Goal: Find specific page/section: Find specific page/section

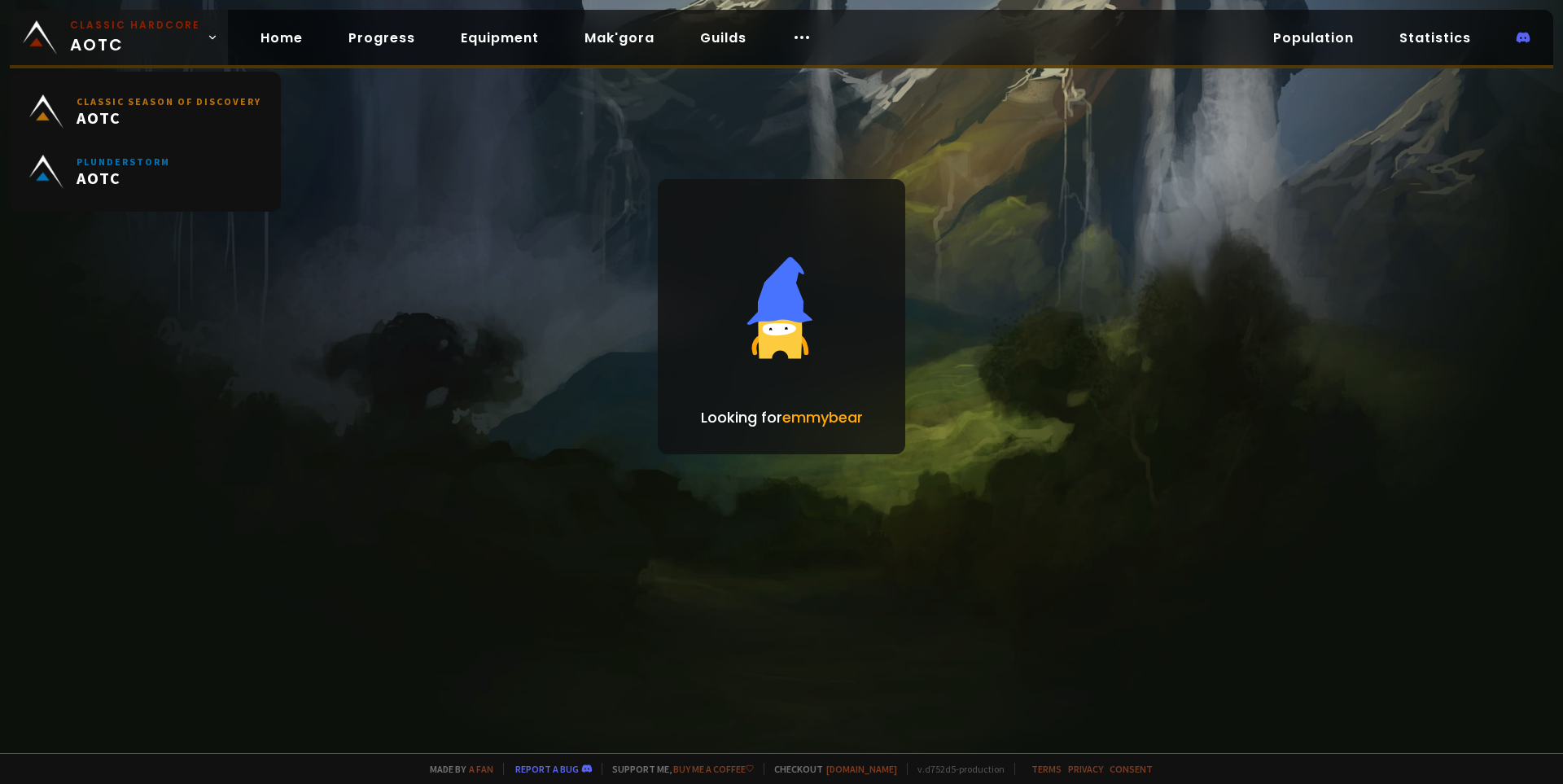
click at [120, 35] on span "Classic Hardcore AOTC" at bounding box center [134, 37] width 130 height 39
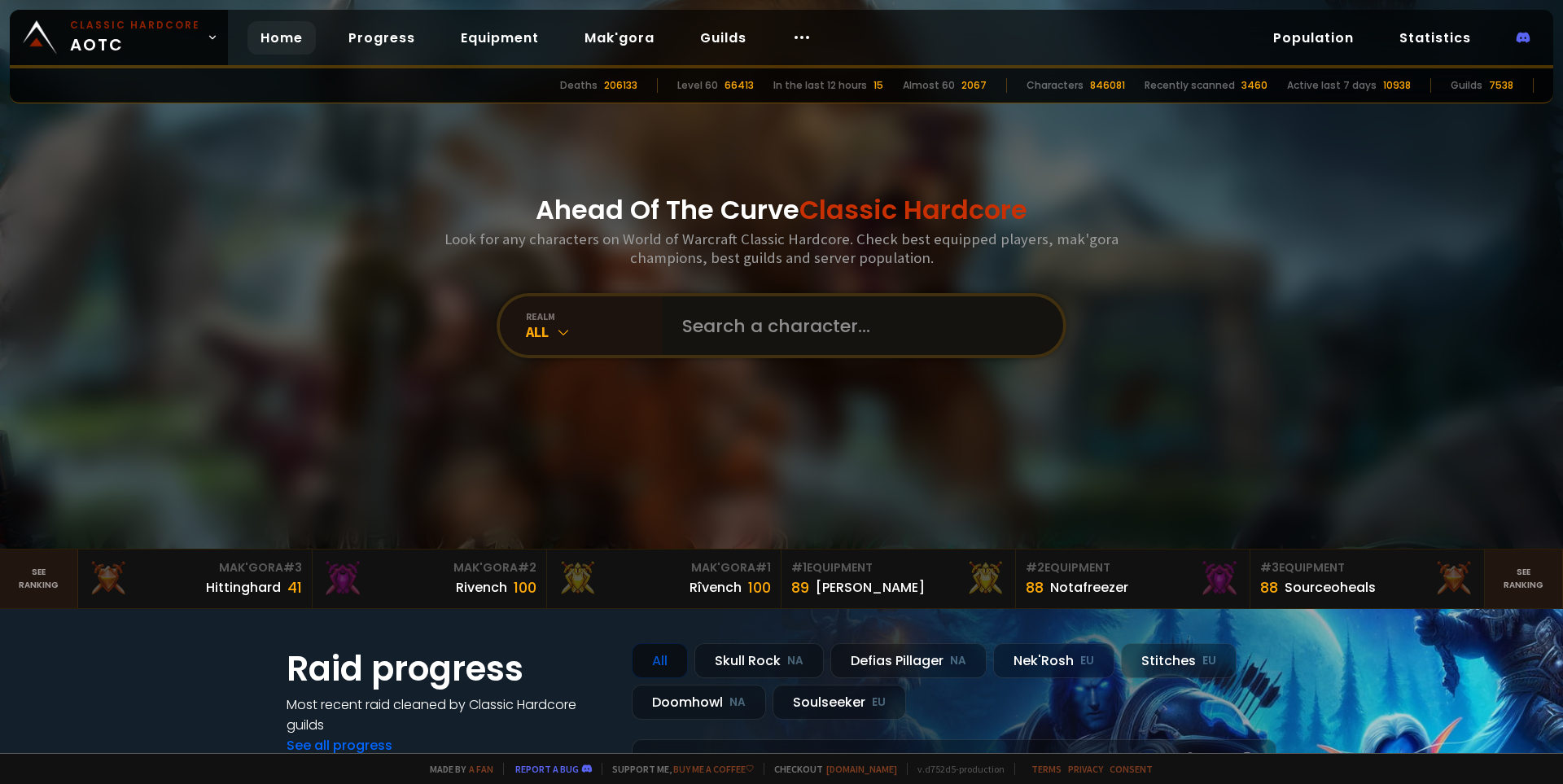
click at [701, 316] on input "text" at bounding box center [857, 325] width 371 height 59
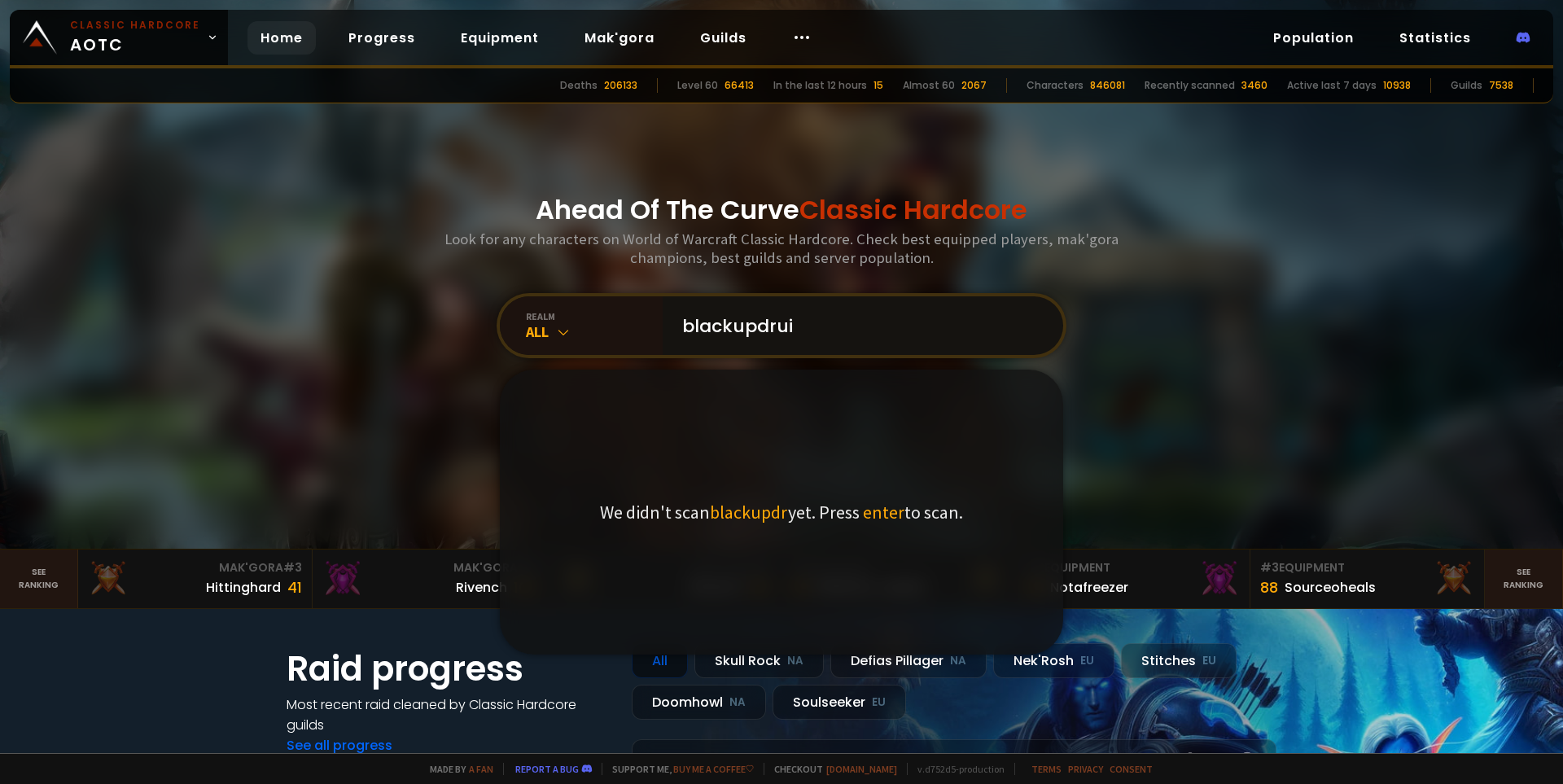
type input "blackupdruid"
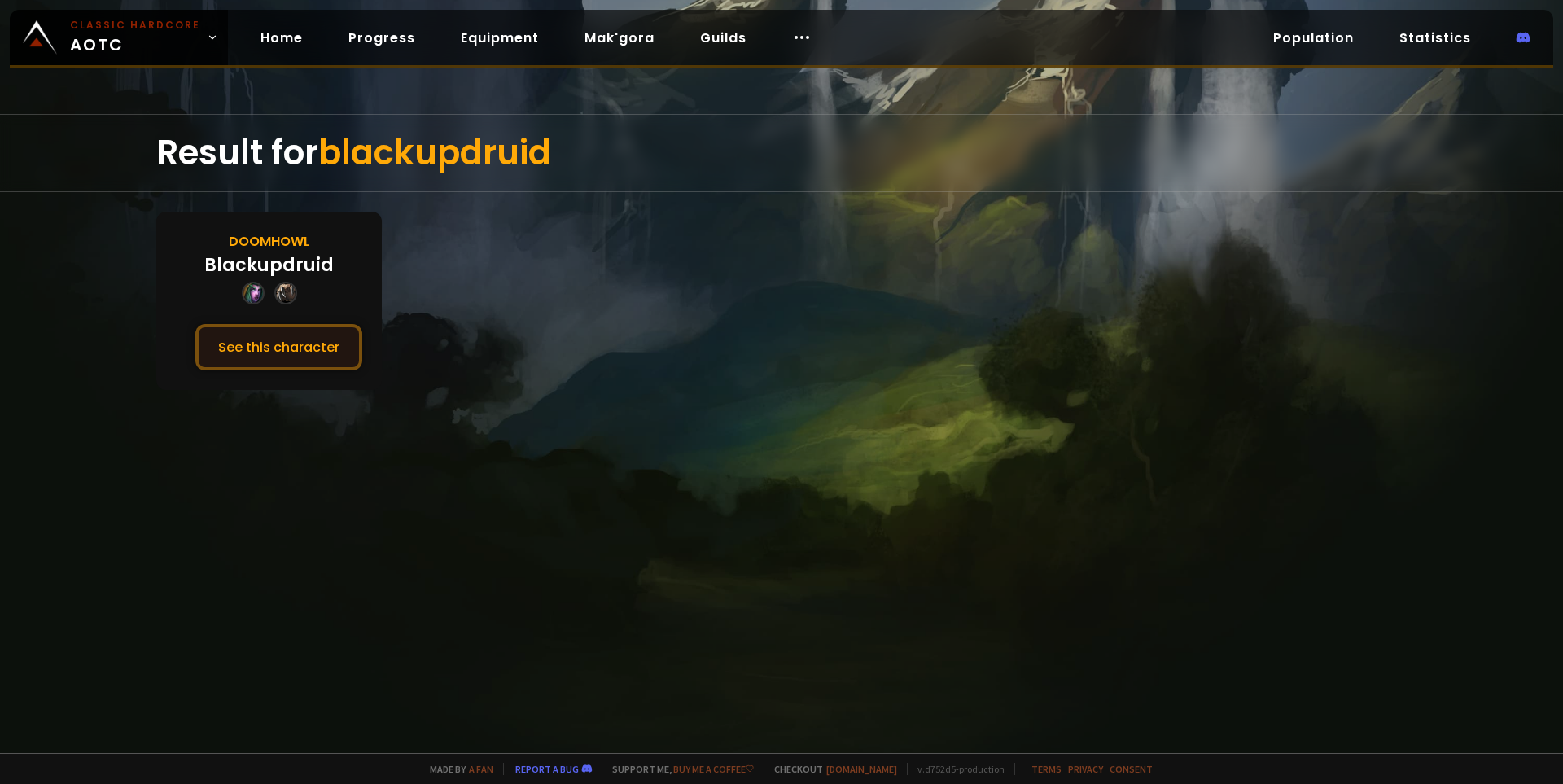
click at [307, 349] on button "See this character" at bounding box center [279, 347] width 167 height 46
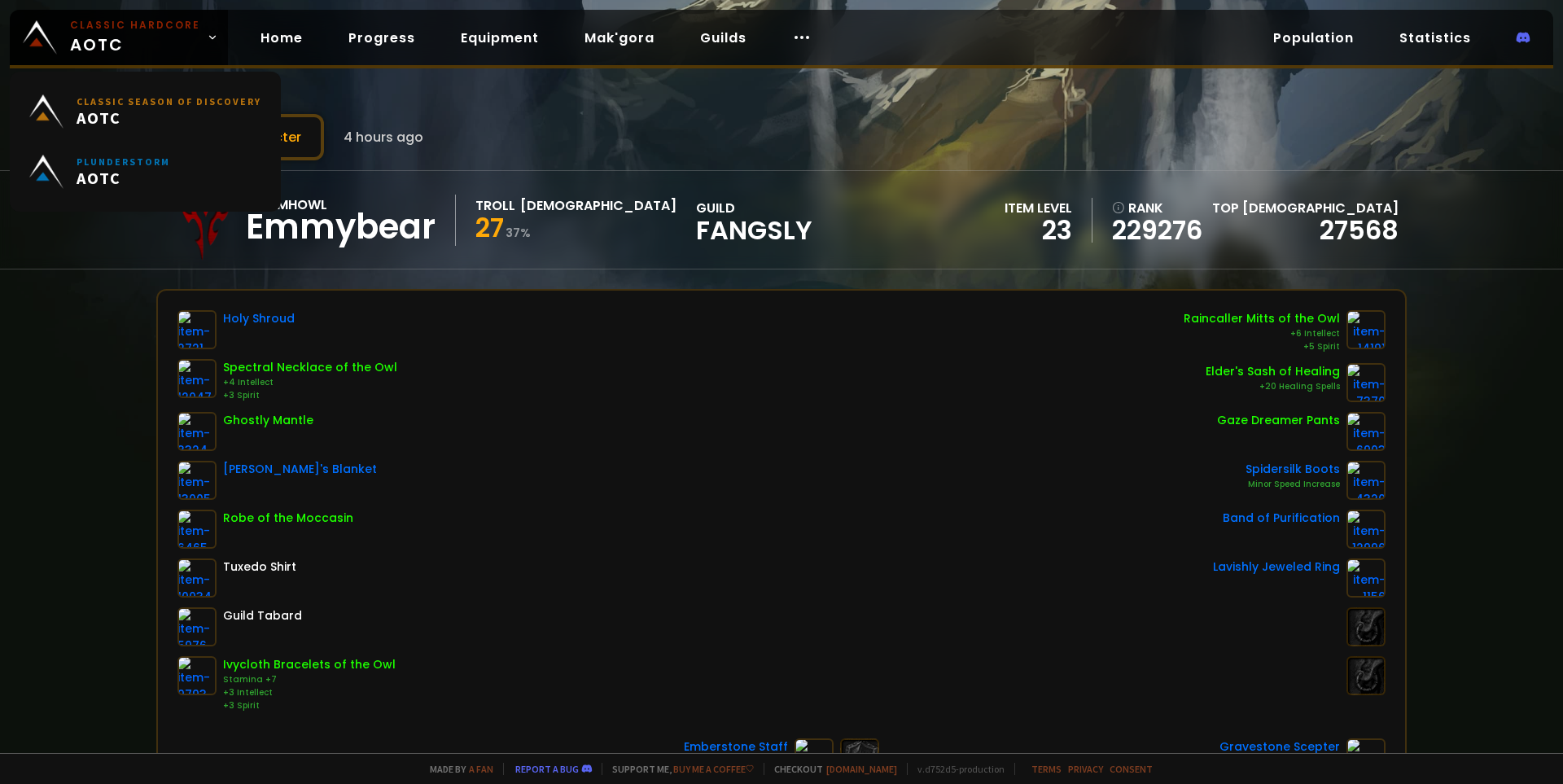
click at [140, 39] on span "Classic Hardcore AOTC" at bounding box center [134, 37] width 130 height 39
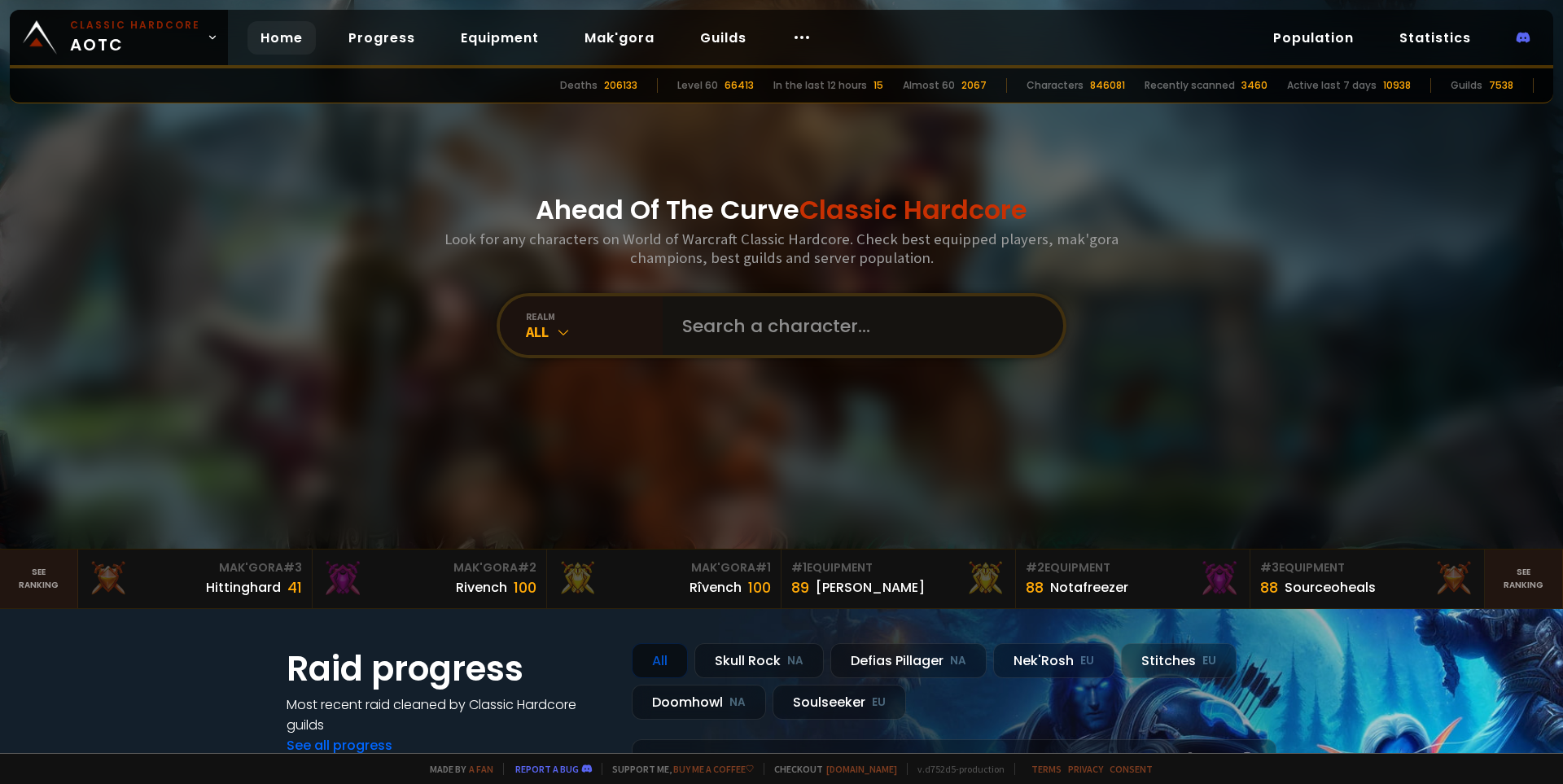
click at [732, 318] on input "text" at bounding box center [857, 325] width 371 height 59
type input "graceegrace"
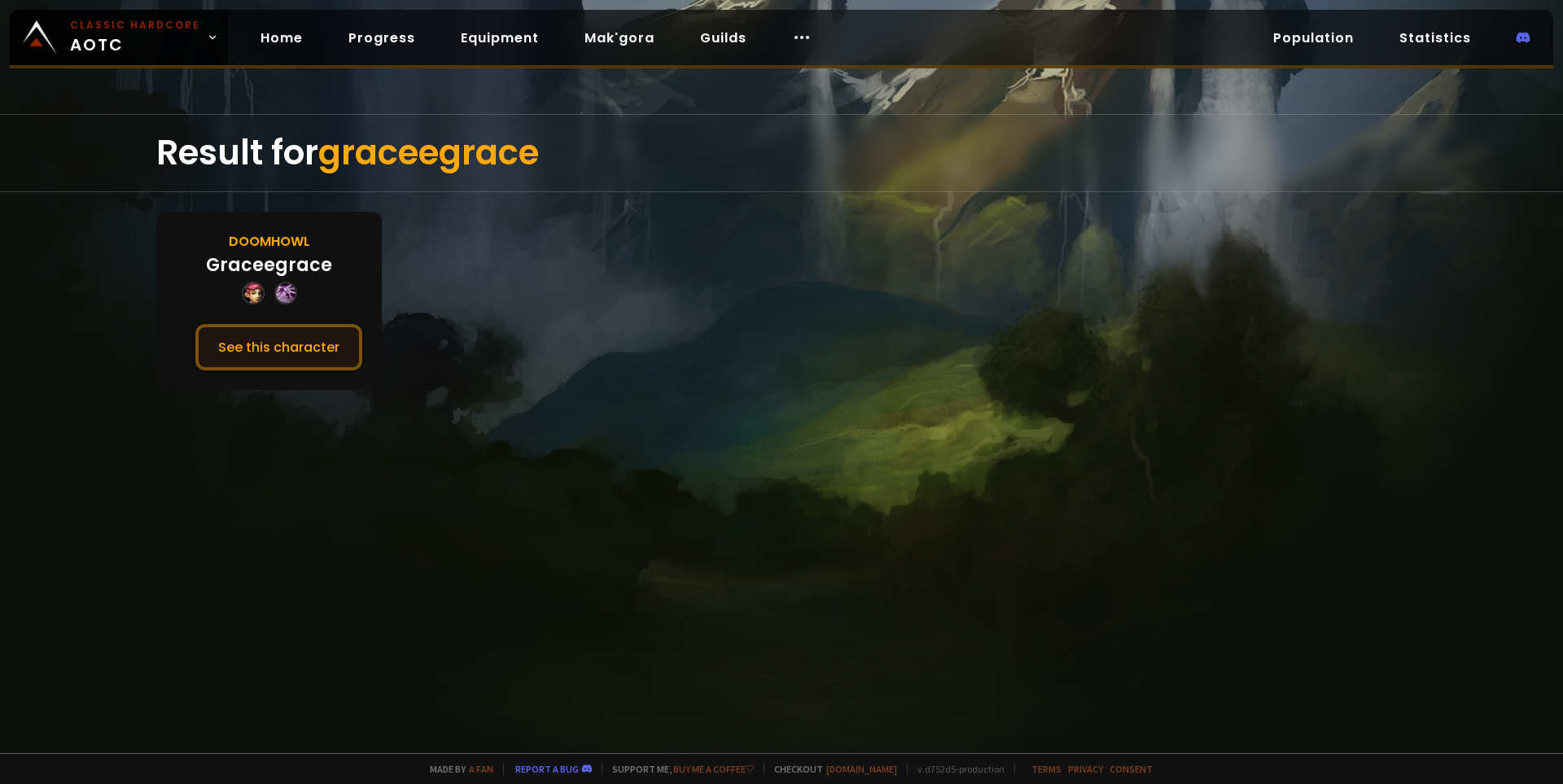
click at [310, 353] on button "See this character" at bounding box center [279, 347] width 167 height 46
